Goal: Information Seeking & Learning: Find specific fact

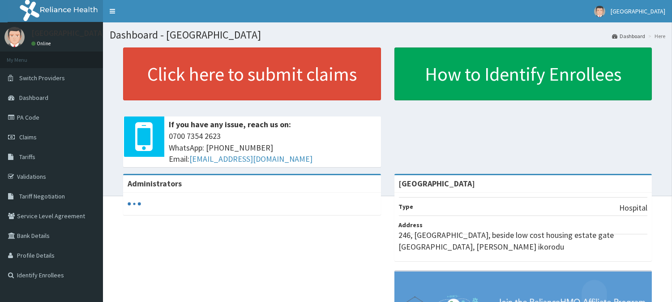
click at [16, 111] on link "PA Code" at bounding box center [51, 118] width 103 height 20
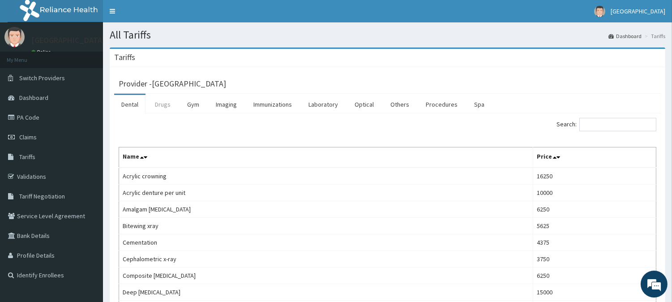
click at [159, 102] on link "Drugs" at bounding box center [163, 104] width 30 height 19
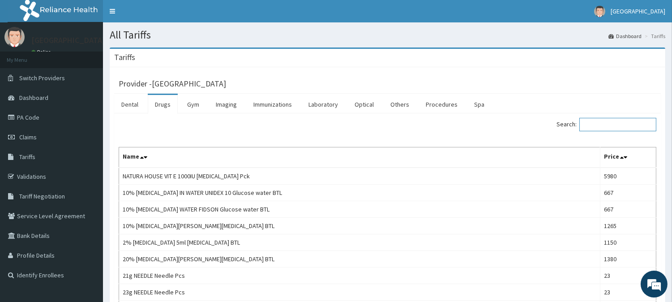
click at [591, 126] on input "Search:" at bounding box center [618, 124] width 77 height 13
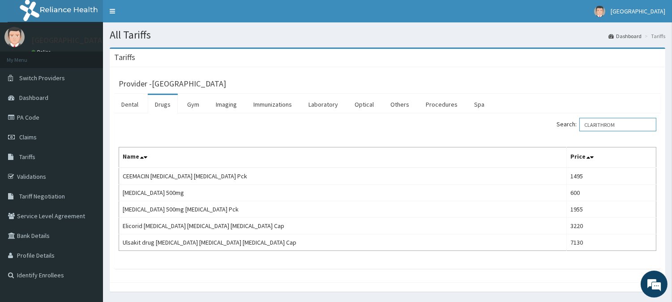
type input "CLARITHROM"
click at [17, 119] on link "PA Code" at bounding box center [51, 118] width 103 height 20
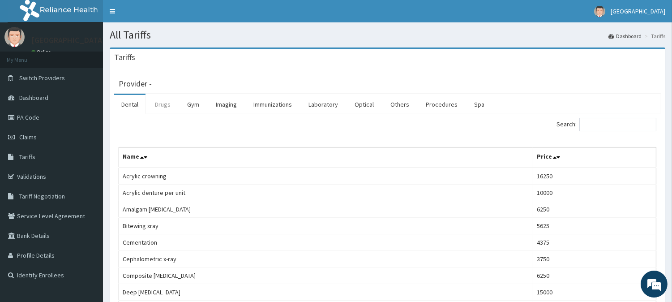
click at [164, 105] on link "Drugs" at bounding box center [163, 104] width 30 height 19
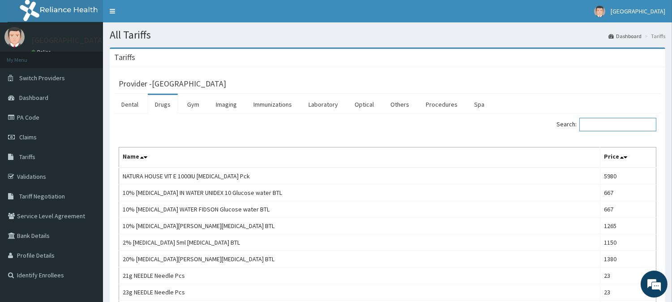
click at [601, 124] on input "Search:" at bounding box center [618, 124] width 77 height 13
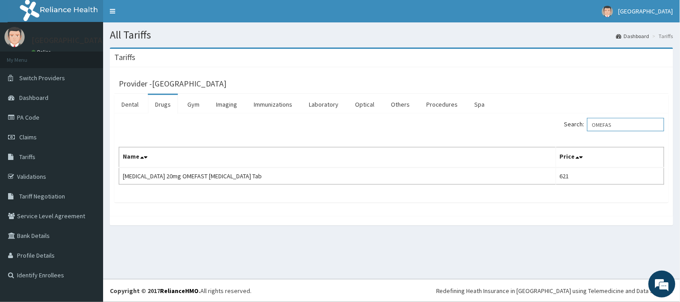
type input "OMEFAS"
click at [15, 114] on icon at bounding box center [12, 117] width 9 height 6
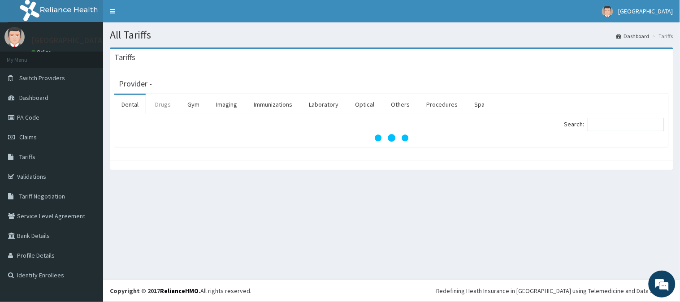
click at [163, 103] on link "Drugs" at bounding box center [163, 104] width 30 height 19
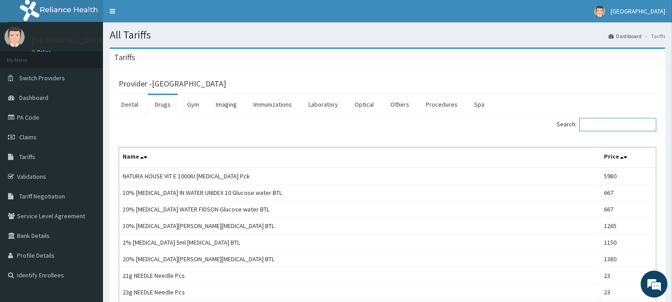
click at [596, 124] on input "Search:" at bounding box center [618, 124] width 77 height 13
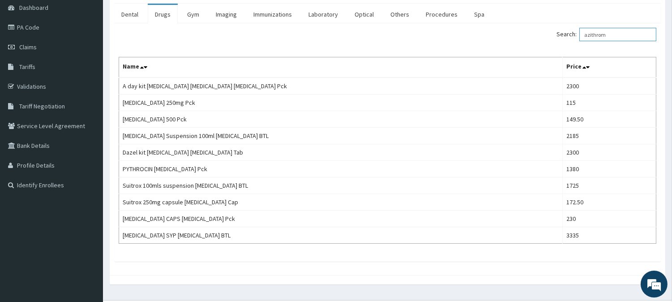
scroll to position [90, 0]
type input "azithrom"
